Goal: Information Seeking & Learning: Learn about a topic

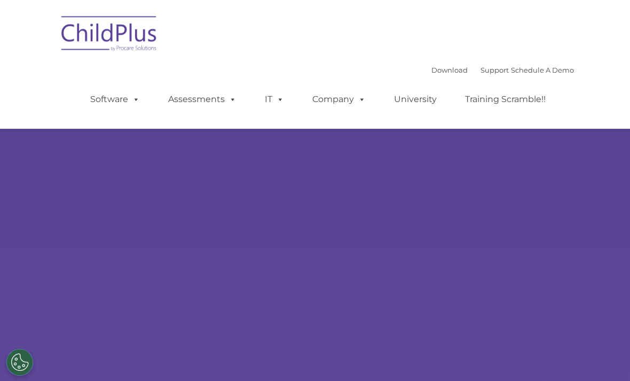
scroll to position [553, 0]
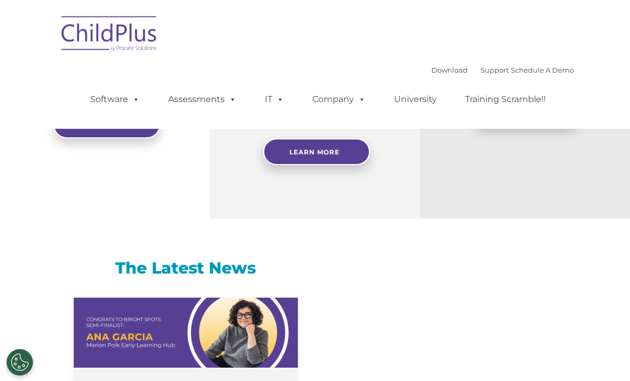
select select "MEDIUM"
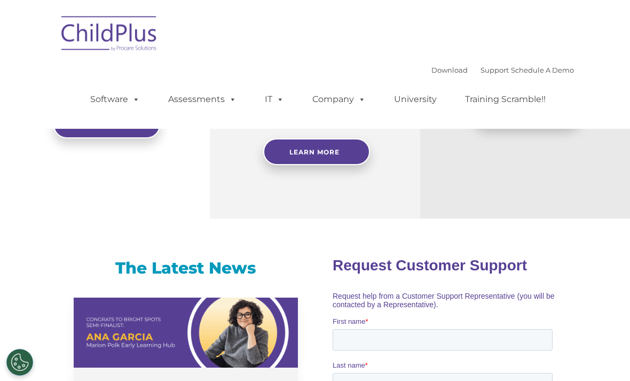
scroll to position [0, 0]
click at [429, 3] on nav "Download Support | Schedule A Demo  MENU MENU Software ChildPlus: The original…" at bounding box center [315, 64] width 630 height 129
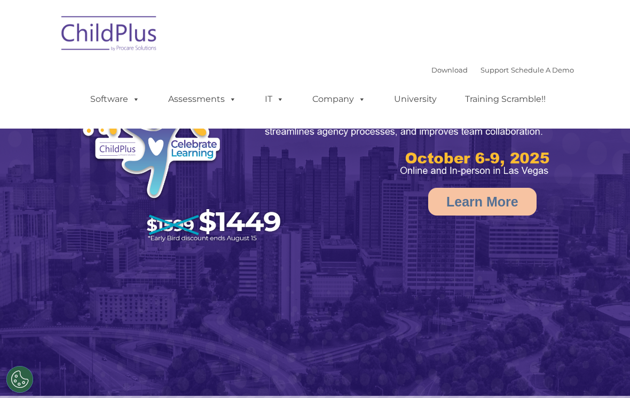
select select "MEDIUM"
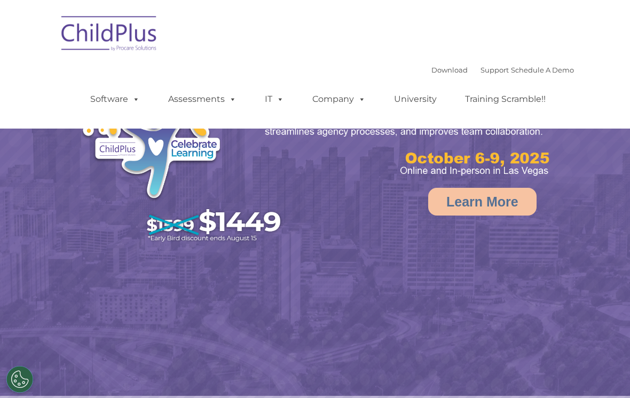
select select "MEDIUM"
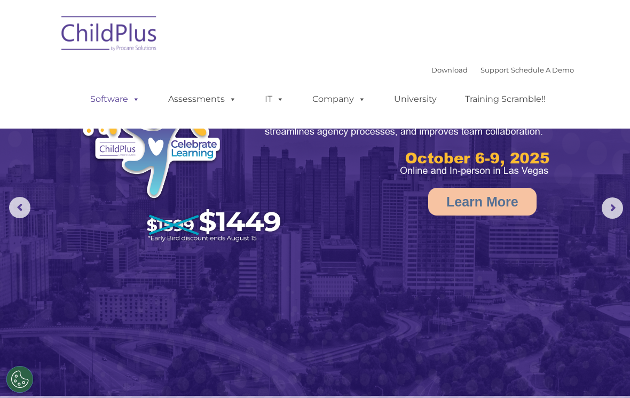
click at [128, 110] on link "Software" at bounding box center [115, 99] width 71 height 21
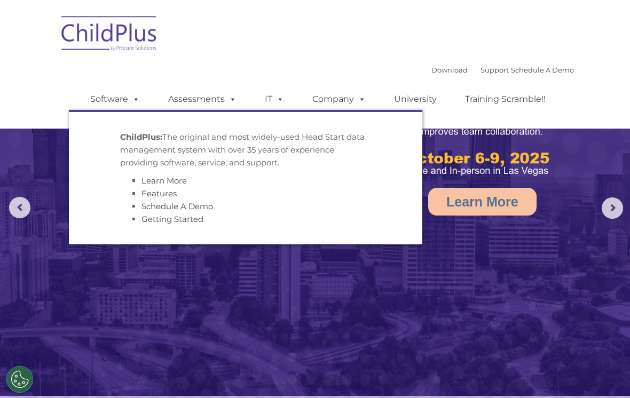
click at [147, 142] on strong "ChildPlus:" at bounding box center [141, 137] width 42 height 10
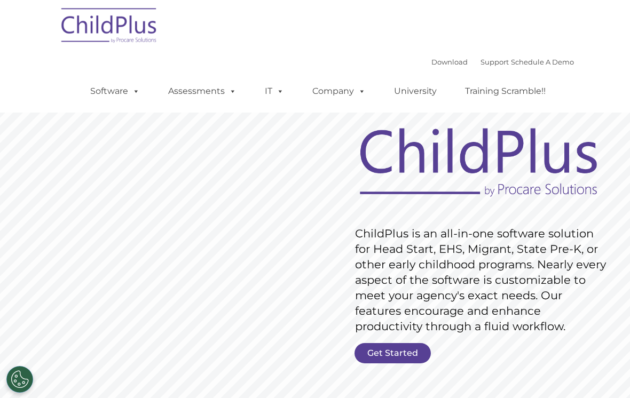
click at [394, 337] on rs-slide "Request Pricing ChildPlus is an all-in-one software solution for Head Start, EH…" at bounding box center [315, 265] width 630 height 457
click at [398, 355] on link "Get Started" at bounding box center [393, 353] width 76 height 20
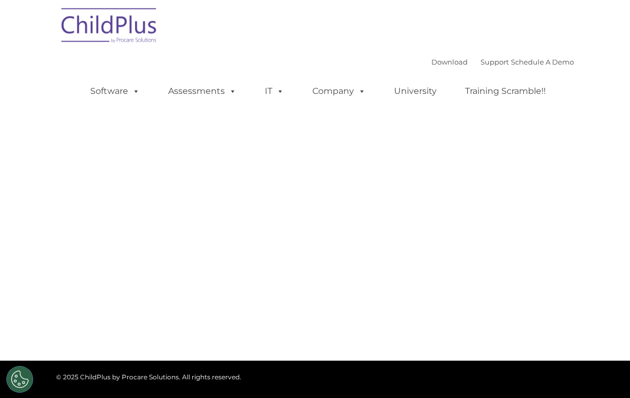
select select "MEDIUM"
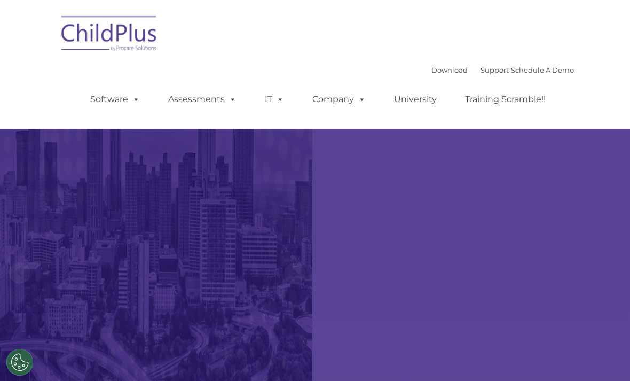
select select "MEDIUM"
